Goal: Transaction & Acquisition: Purchase product/service

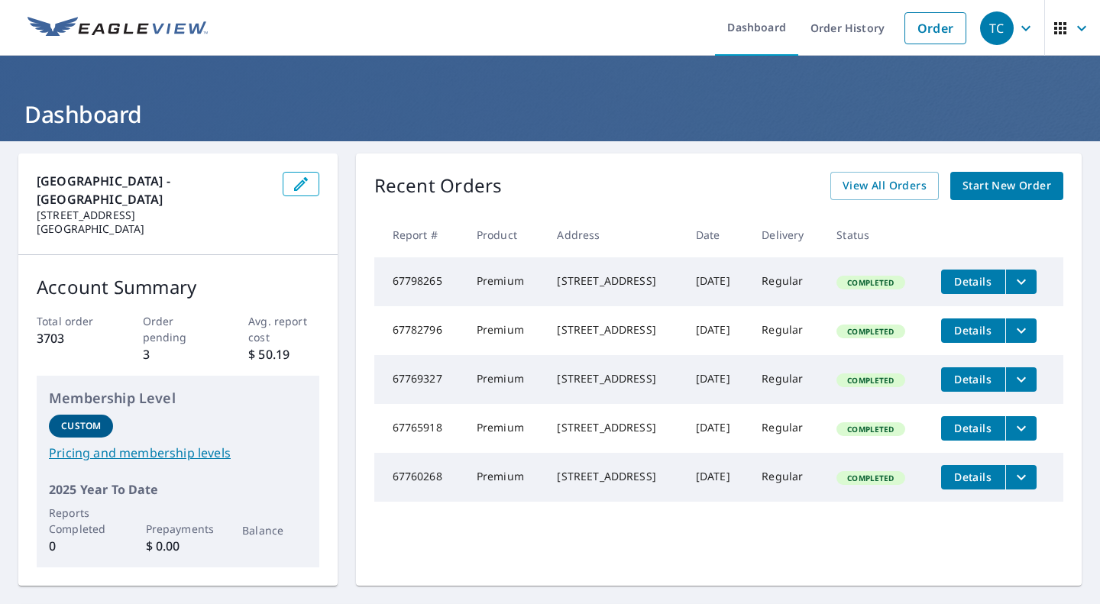
click at [1002, 186] on span "Start New Order" at bounding box center [1007, 186] width 89 height 19
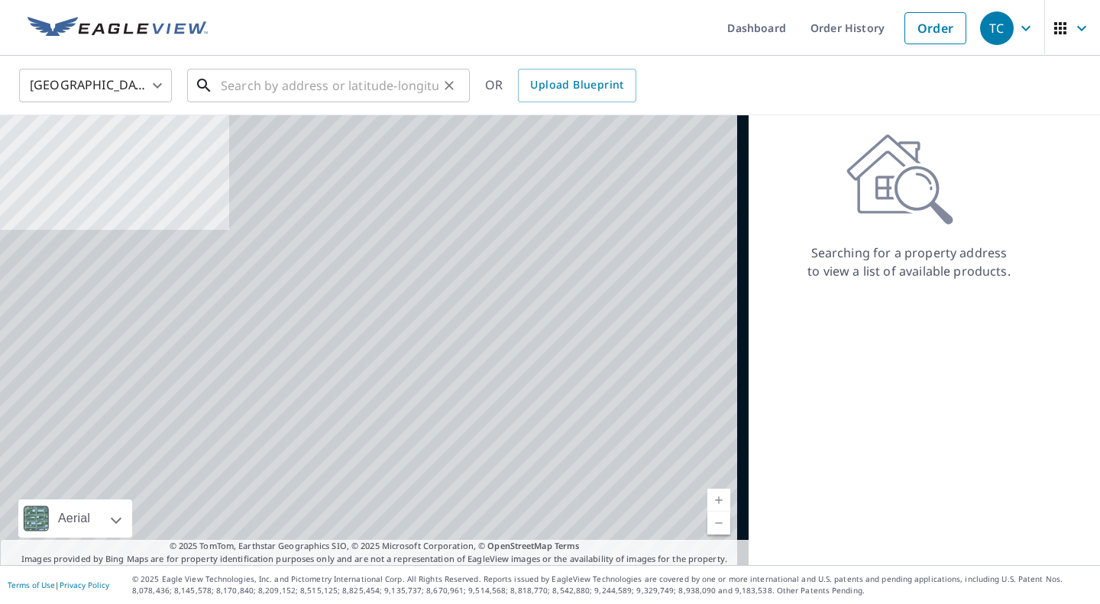
click at [257, 80] on input "text" at bounding box center [330, 85] width 218 height 43
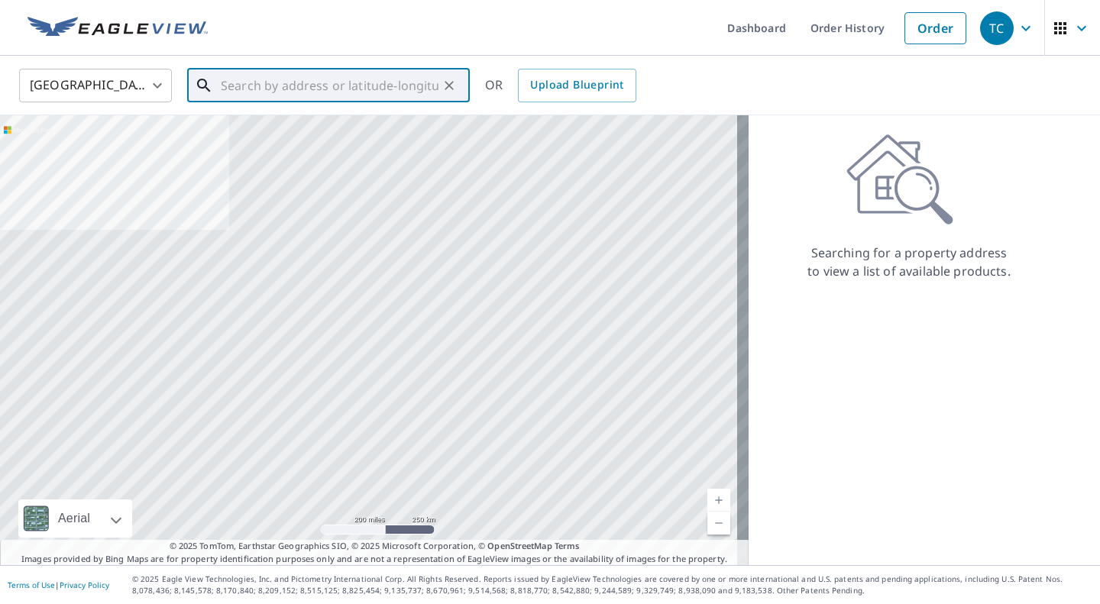
click at [251, 86] on input "text" at bounding box center [330, 85] width 218 height 43
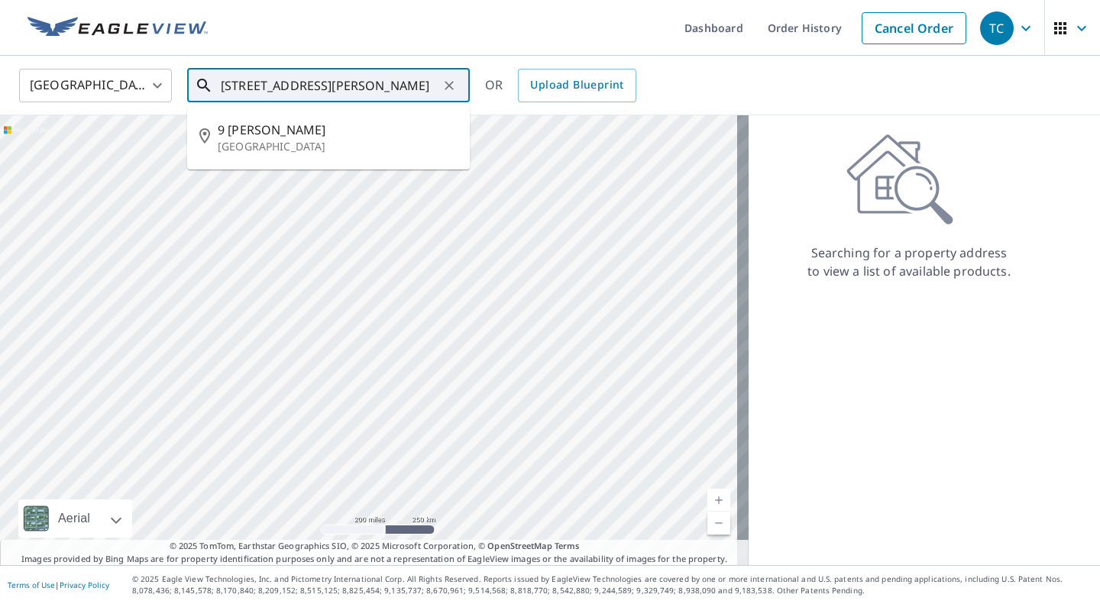
click at [319, 137] on span "9 [PERSON_NAME]" at bounding box center [338, 130] width 240 height 18
type input "[STREET_ADDRESS][PERSON_NAME]"
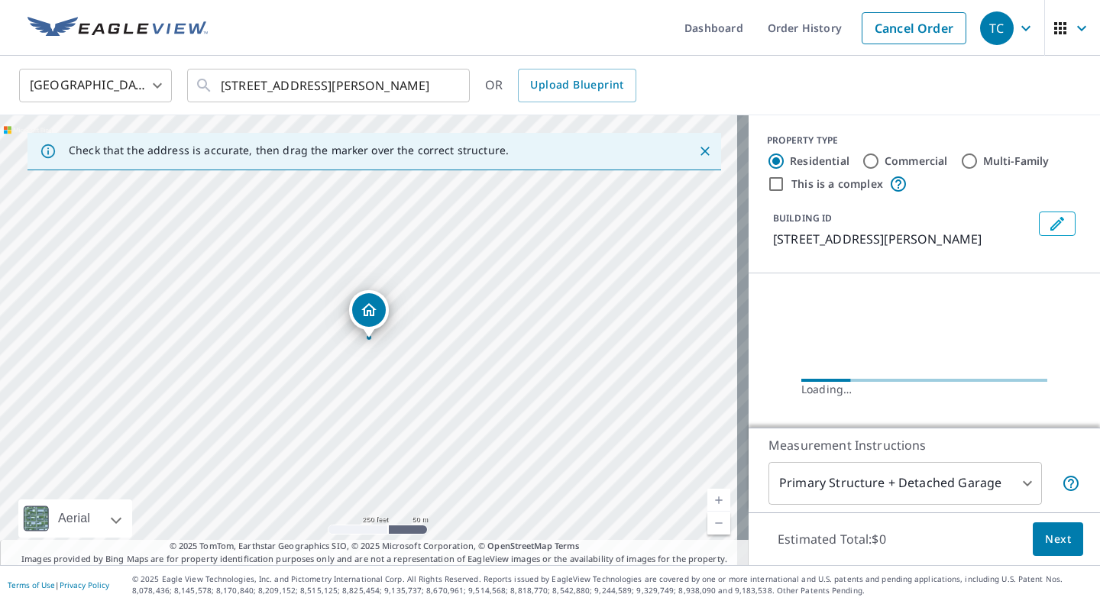
click at [710, 504] on link "Current Level 17, Zoom In" at bounding box center [719, 500] width 23 height 23
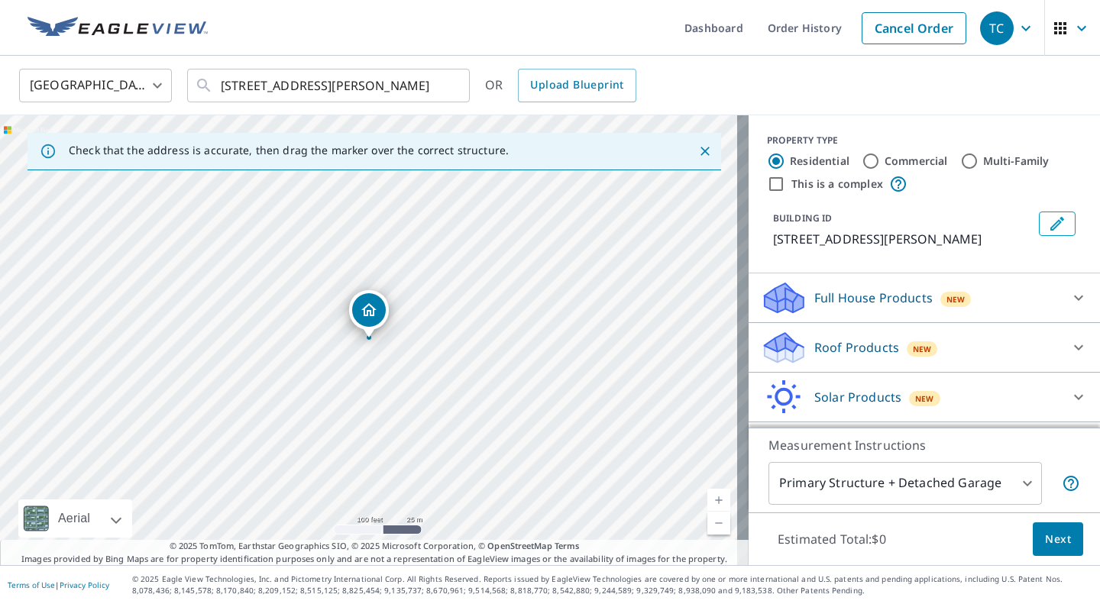
click at [710, 496] on link "Current Level 18, Zoom In" at bounding box center [719, 500] width 23 height 23
click at [711, 489] on link "Current Level 19, Zoom In" at bounding box center [719, 500] width 23 height 23
click at [1062, 350] on div at bounding box center [1079, 347] width 37 height 37
click at [761, 397] on input "Premium $20.5 - $66" at bounding box center [772, 387] width 23 height 18
checkbox input "true"
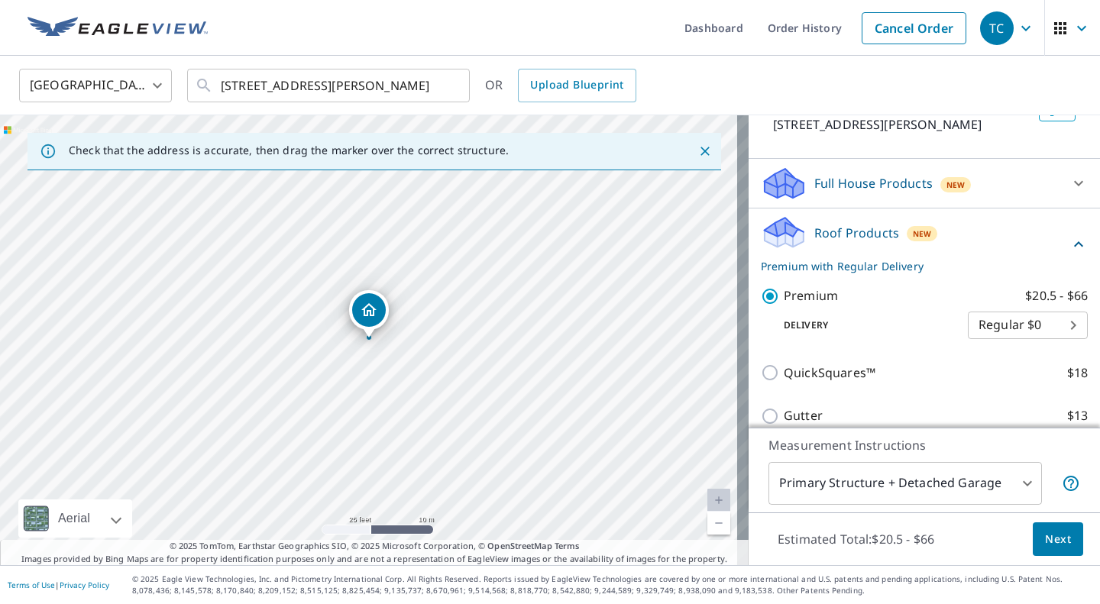
scroll to position [115, 0]
click at [1050, 537] on span "Next" at bounding box center [1058, 539] width 26 height 19
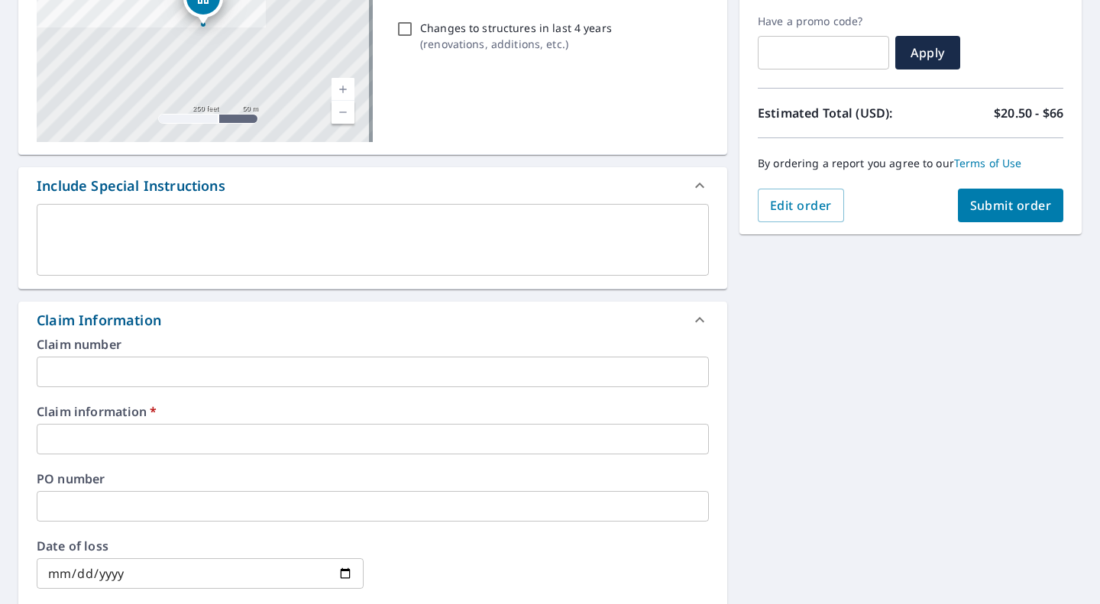
scroll to position [255, 0]
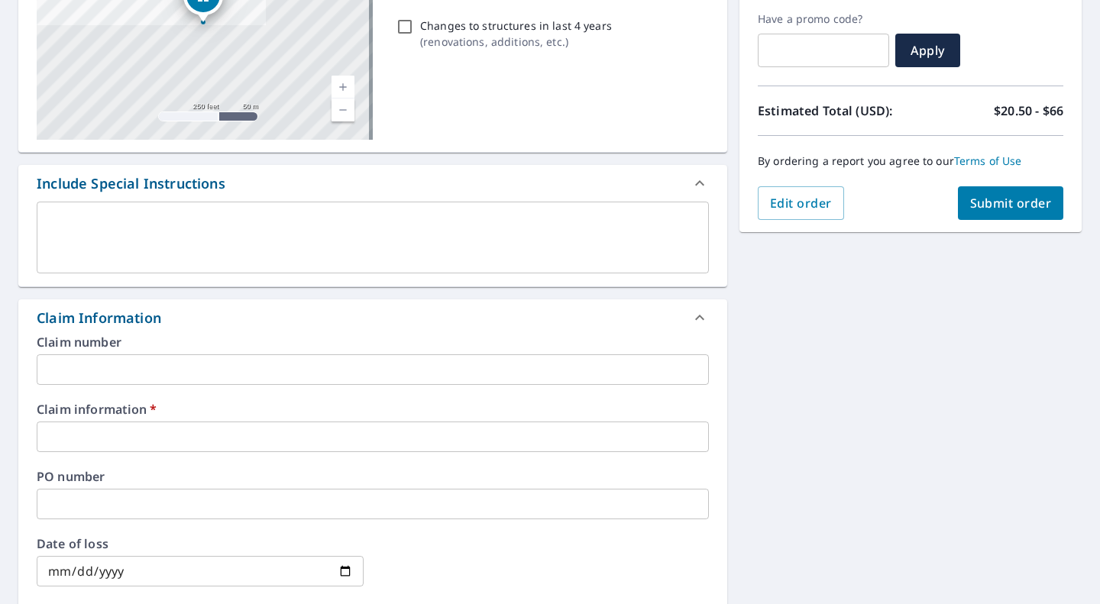
click at [114, 432] on input "text" at bounding box center [373, 437] width 672 height 31
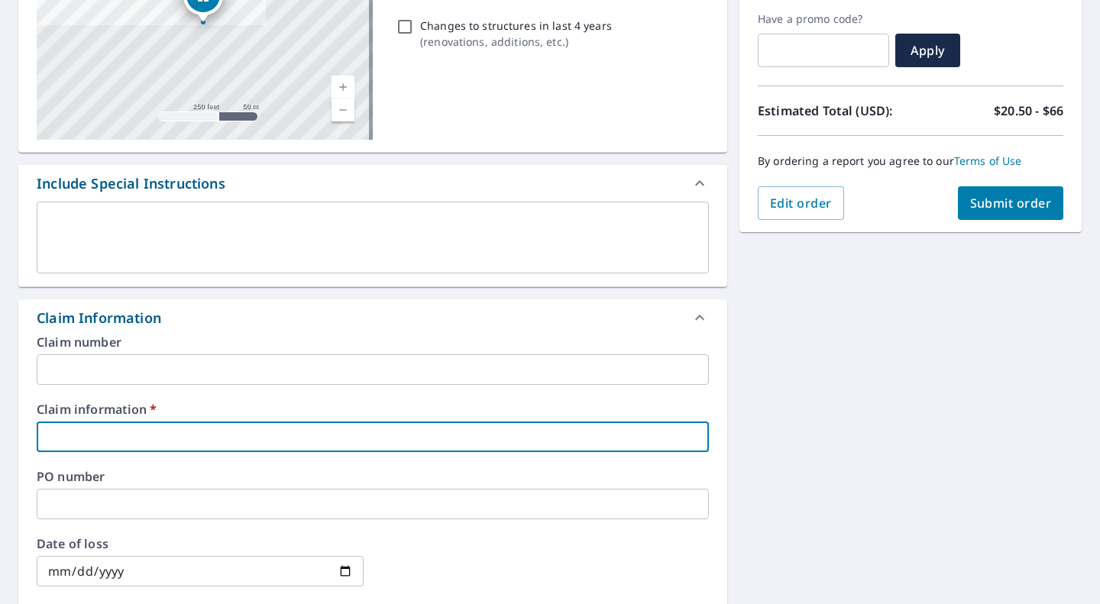
type input "k"
checkbox input "true"
type input "ke"
checkbox input "true"
type input "kei"
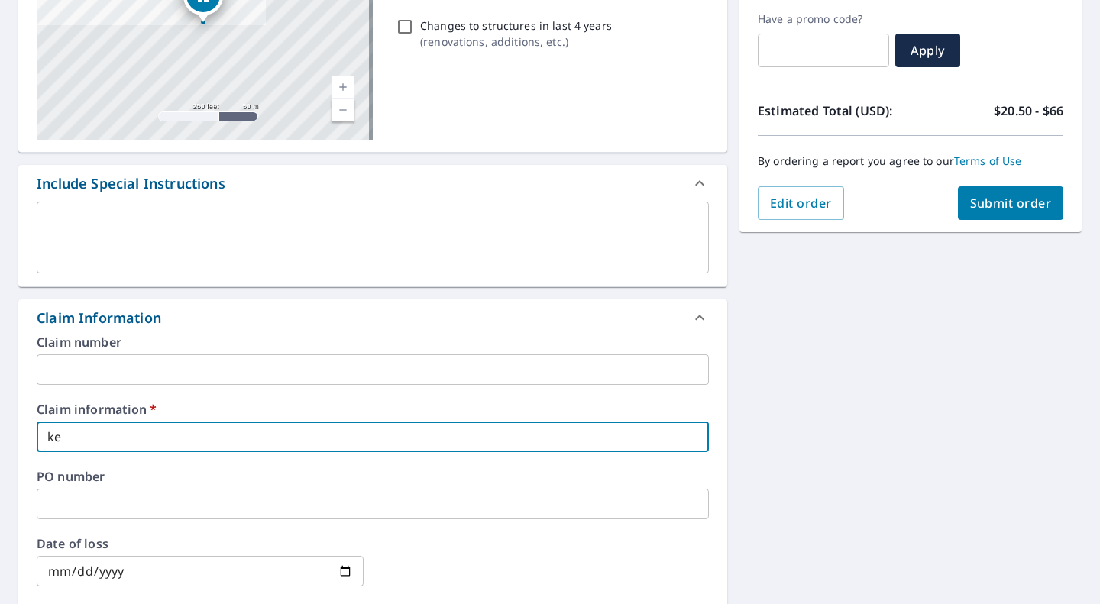
checkbox input "true"
type input "keit"
checkbox input "true"
type input "[PERSON_NAME]"
checkbox input "true"
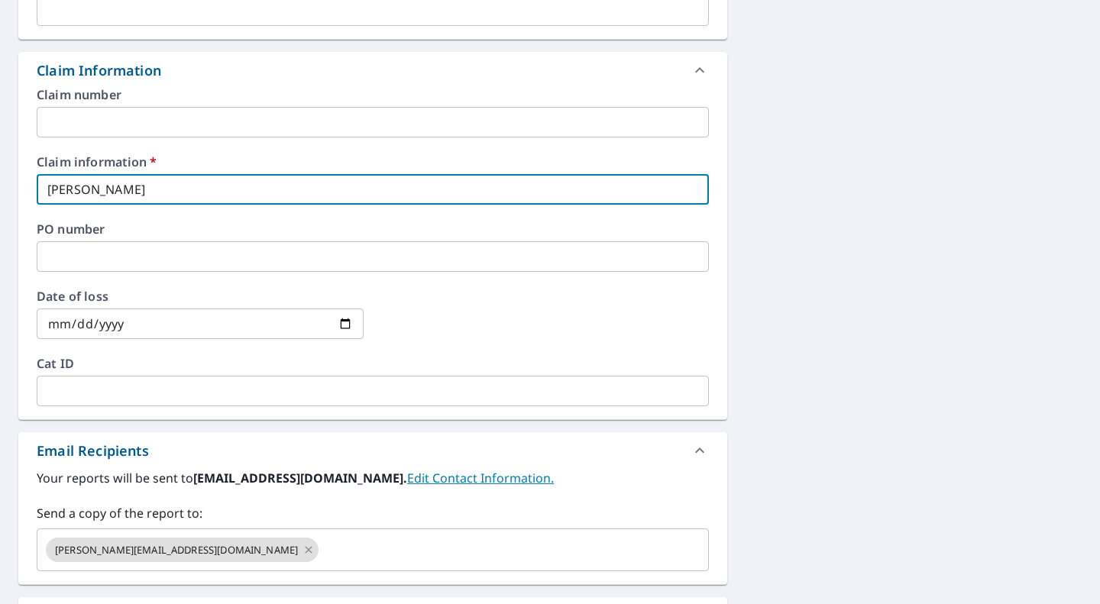
scroll to position [504, 0]
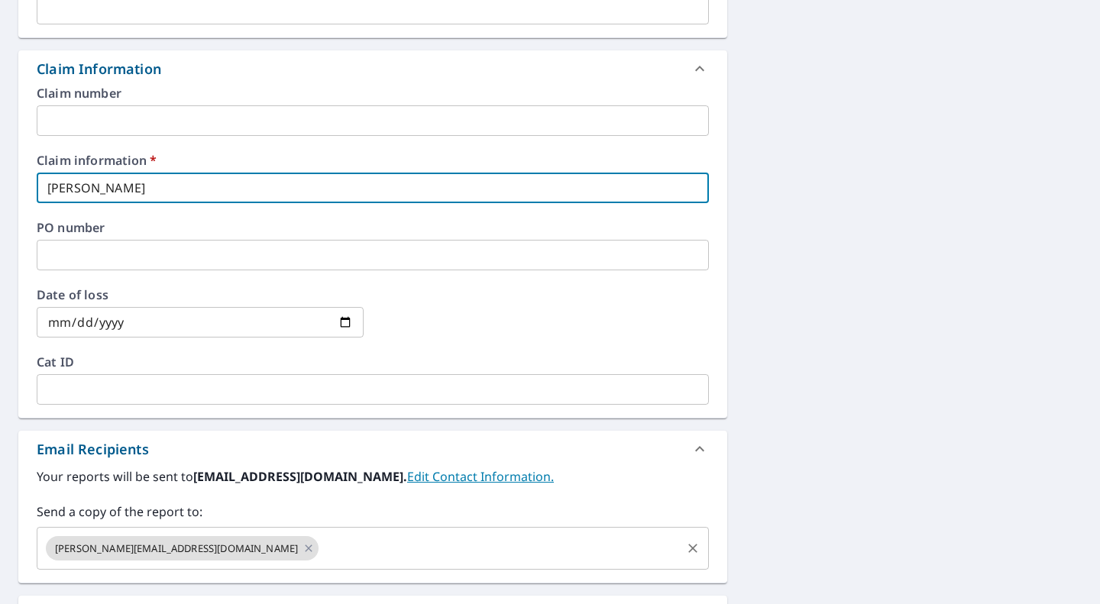
type input "[PERSON_NAME]"
click at [321, 551] on input "text" at bounding box center [500, 548] width 358 height 29
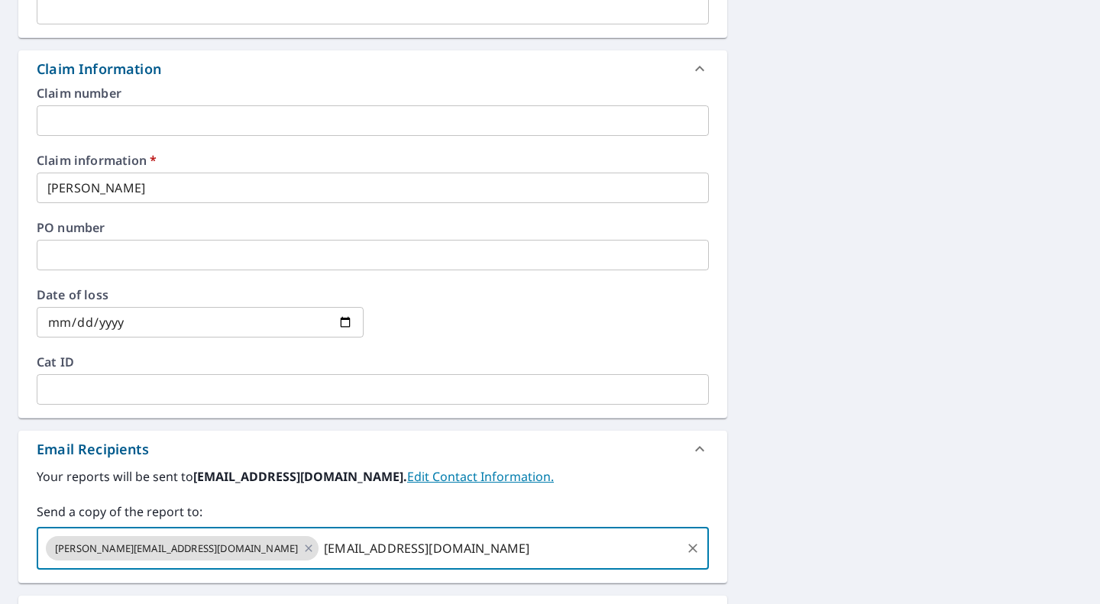
type input "[EMAIL_ADDRESS][DOMAIN_NAME]"
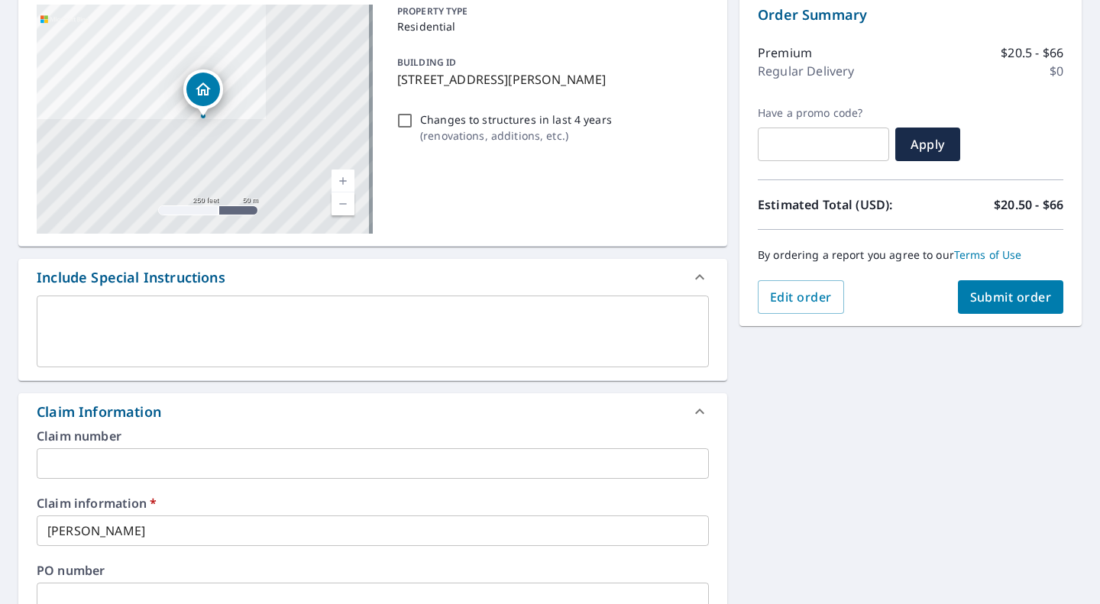
scroll to position [161, 0]
click at [1020, 304] on span "Submit order" at bounding box center [1011, 297] width 82 height 17
checkbox input "true"
